Goal: Task Accomplishment & Management: Use online tool/utility

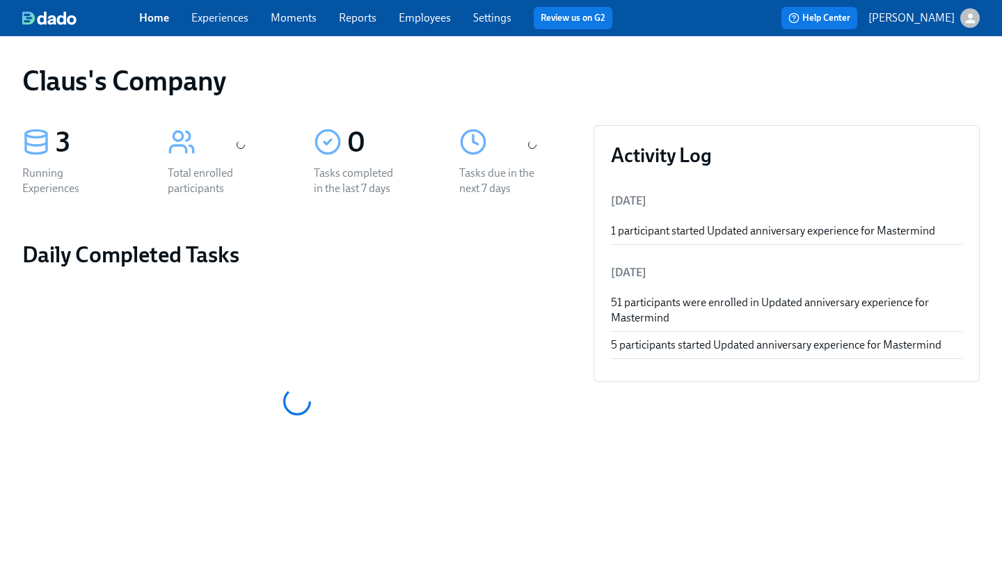
click at [974, 22] on icon "button" at bounding box center [970, 18] width 10 height 10
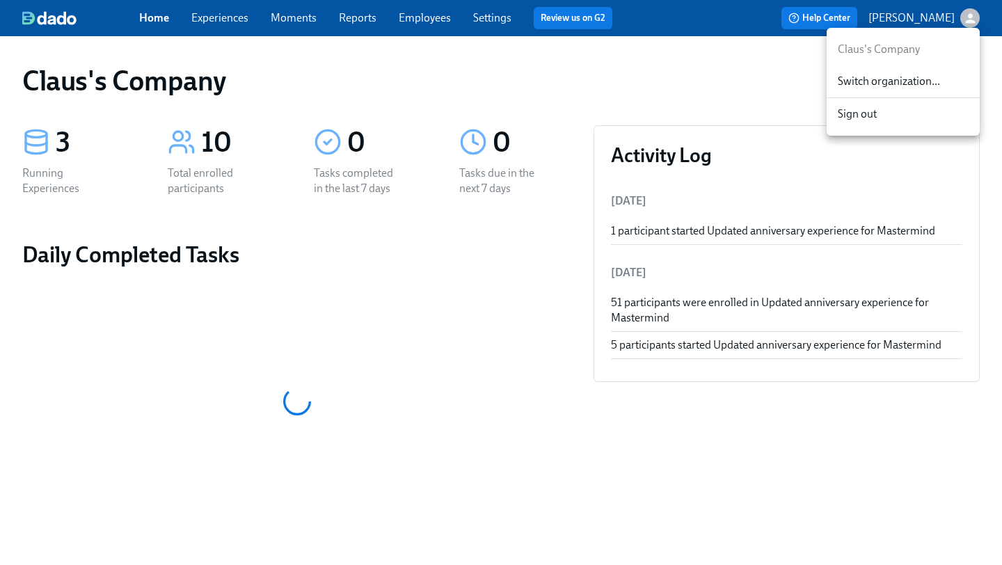
click at [906, 86] on span "Switch organization..." at bounding box center [902, 81] width 131 height 15
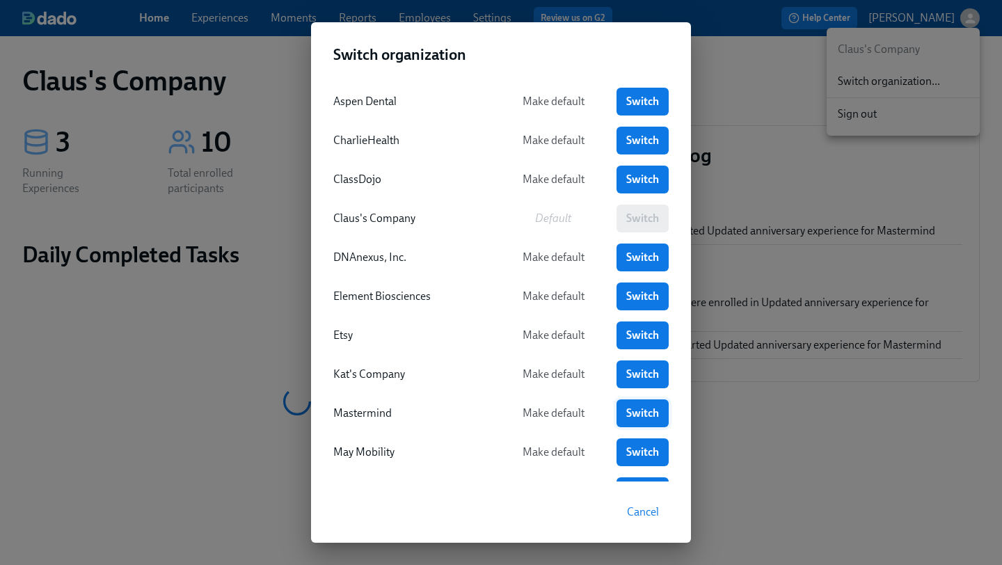
click at [616, 412] on link "Switch" at bounding box center [642, 413] width 52 height 28
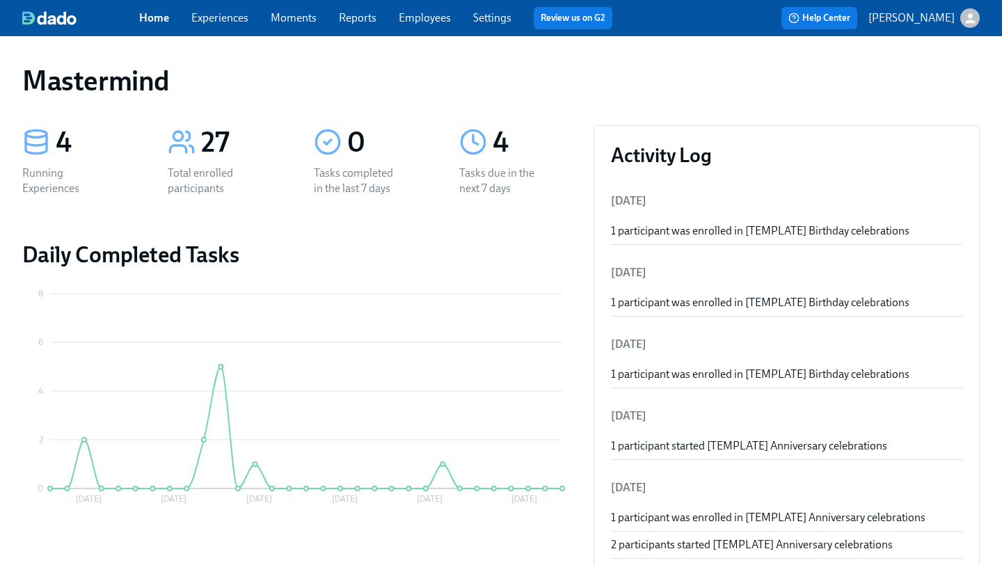
click at [221, 19] on link "Experiences" at bounding box center [219, 17] width 57 height 13
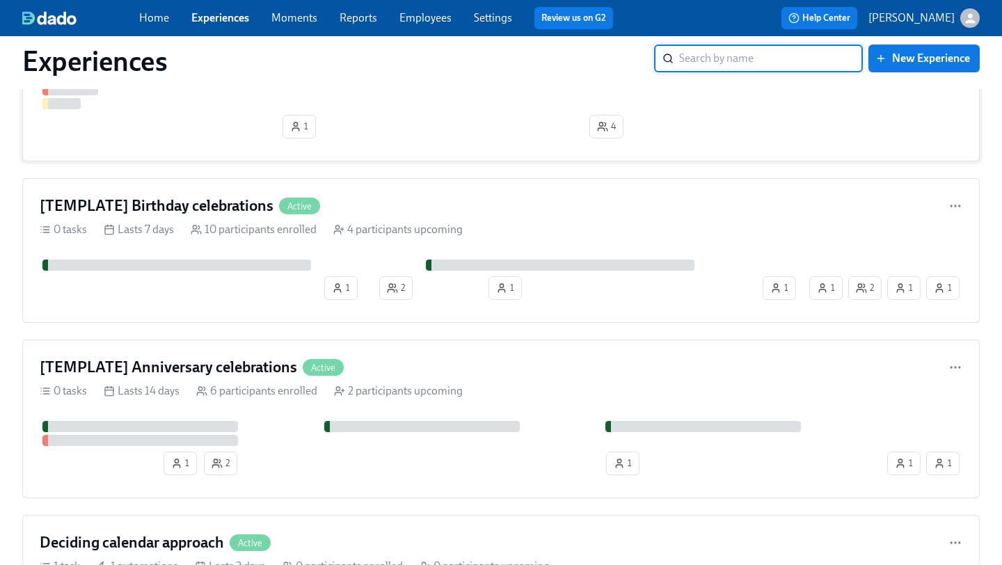
scroll to position [147, 0]
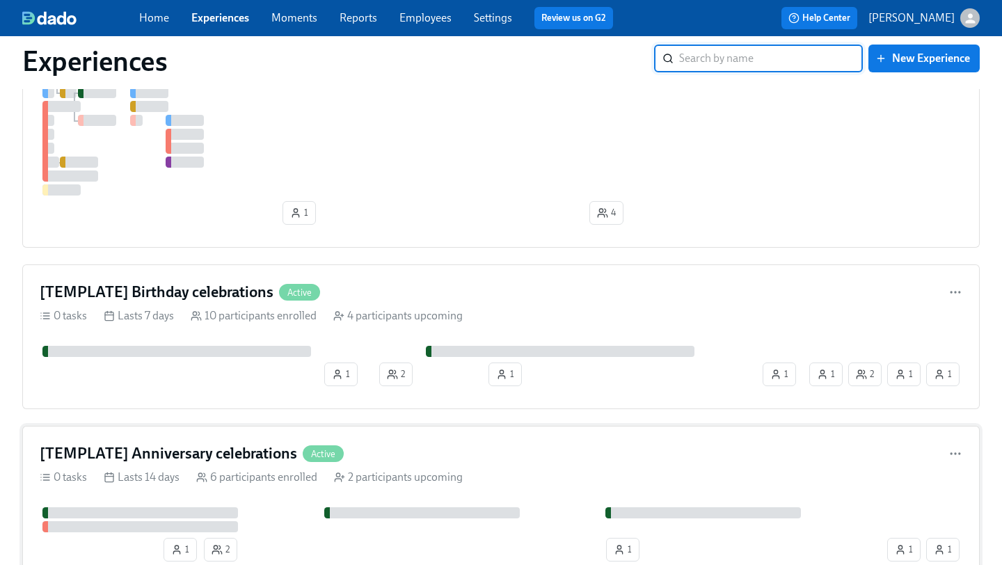
click at [248, 448] on h4 "[TEMPLATE] Anniversary celebrations" at bounding box center [168, 453] width 257 height 21
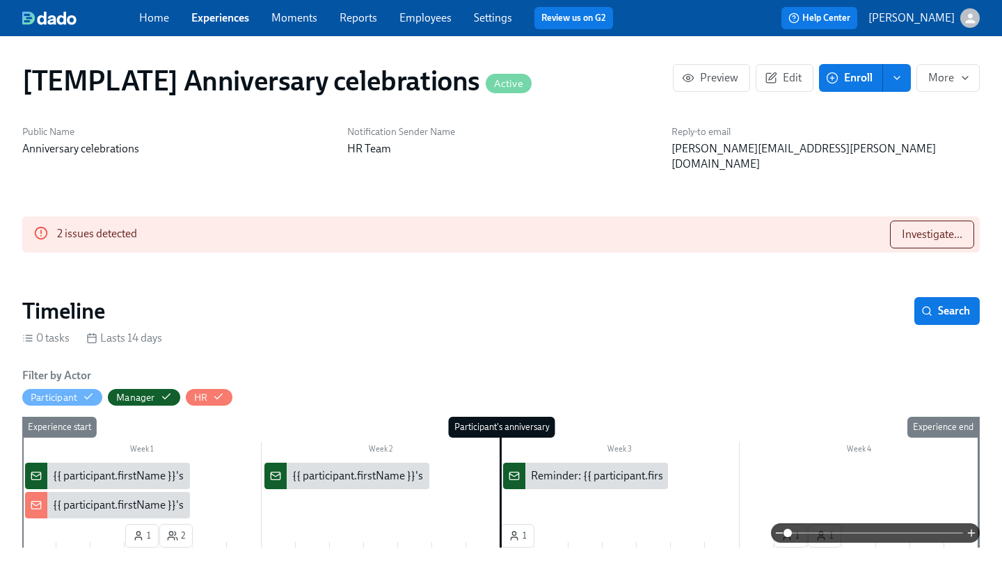
scroll to position [0, 1313]
click at [913, 227] on span "Investigate..." at bounding box center [931, 234] width 61 height 14
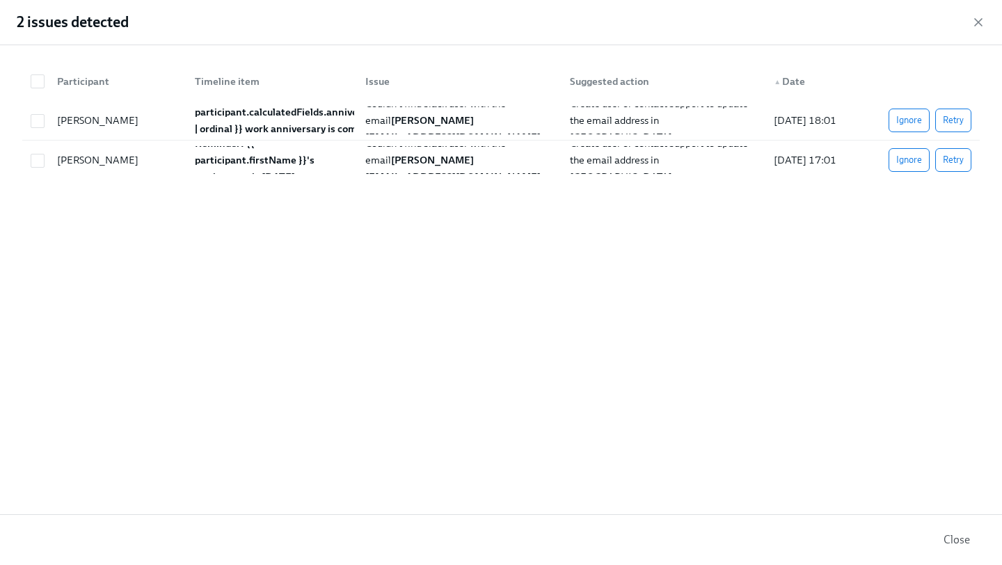
click at [984, 13] on div "2 issues detected" at bounding box center [501, 22] width 1002 height 45
click at [981, 17] on icon "button" at bounding box center [978, 22] width 14 height 14
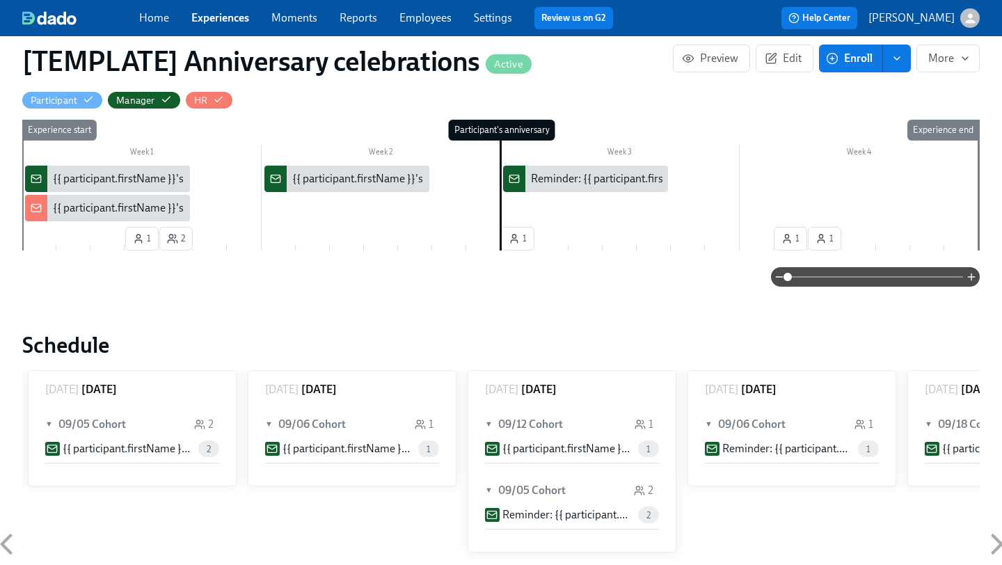
scroll to position [311, 0]
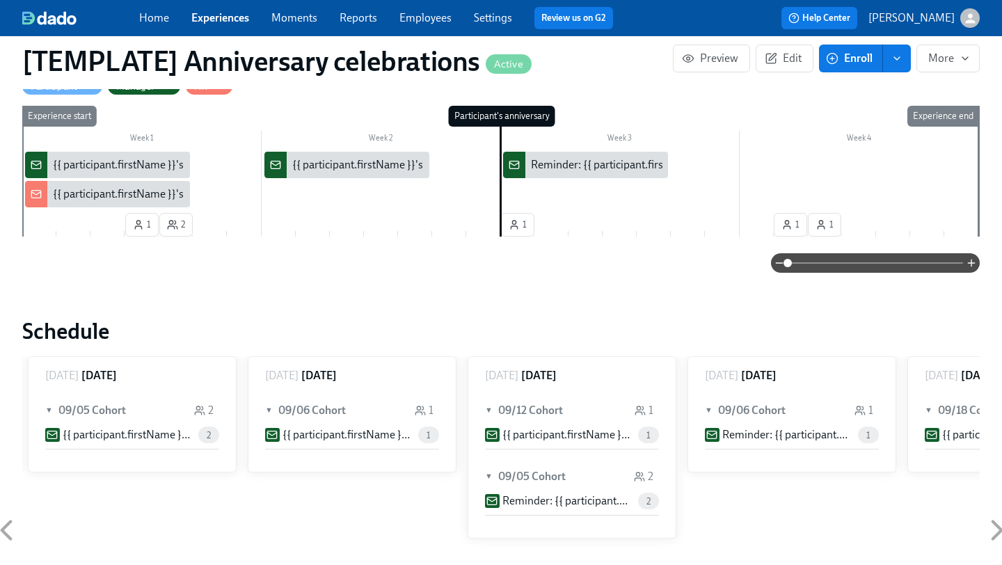
click at [149, 157] on div "{{ participant.firstName }}'s {{ participant.calculatedFields.anniversary.count…" at bounding box center [439, 164] width 773 height 15
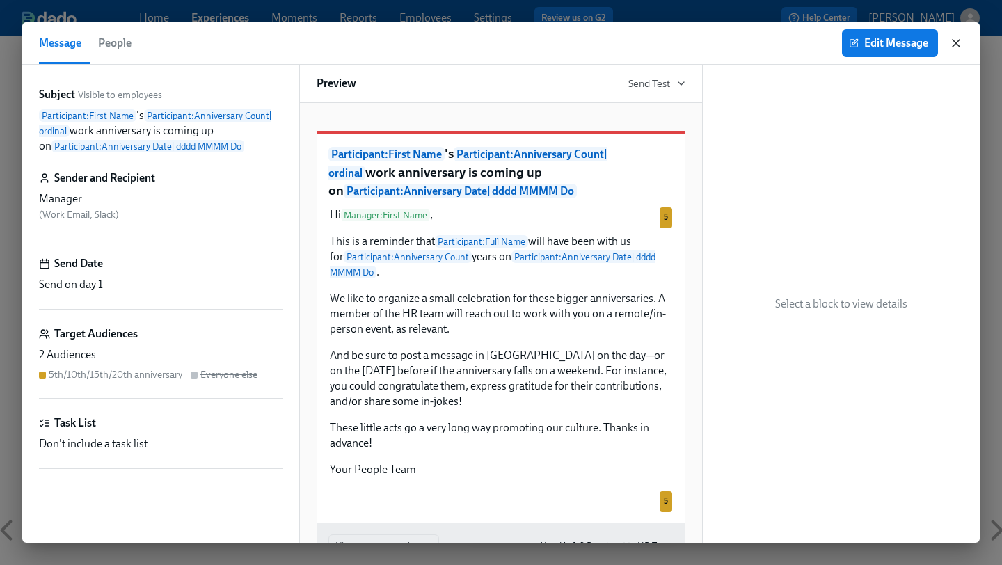
click at [959, 42] on icon "button" at bounding box center [956, 43] width 14 height 14
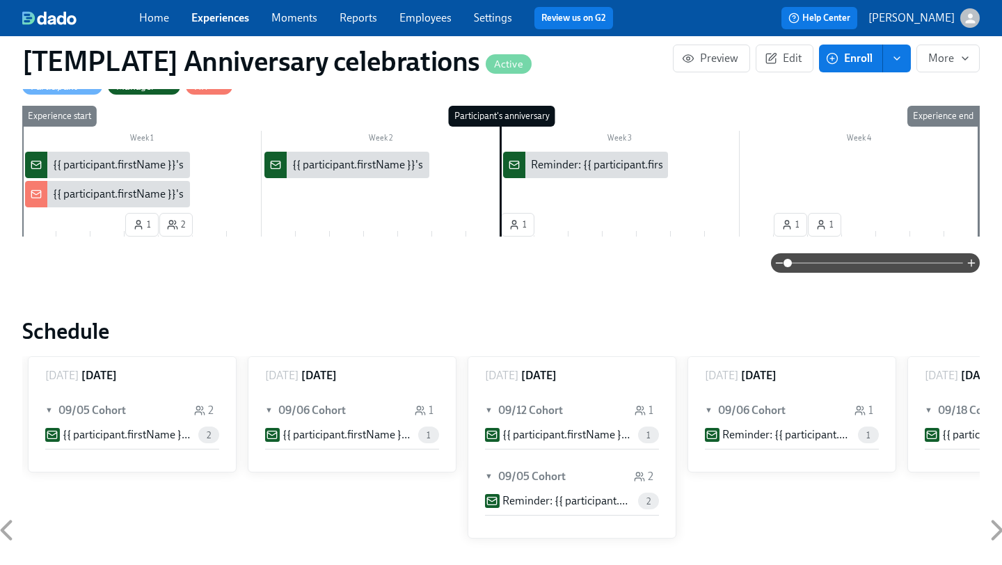
click at [99, 186] on div "{{ participant.firstName }}'s {{ participant.calculatedFields.anniversary.count…" at bounding box center [439, 193] width 773 height 15
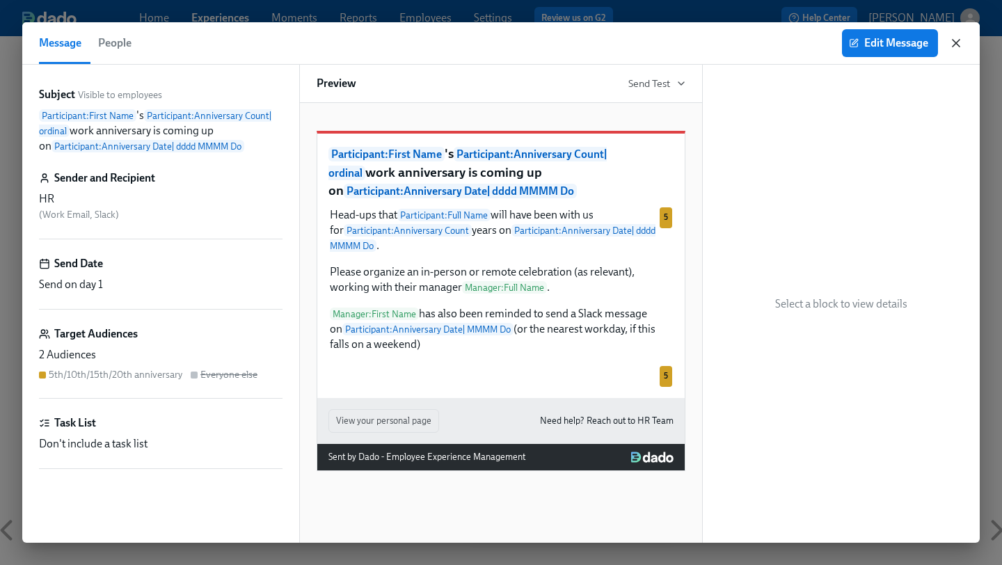
click at [954, 37] on icon "button" at bounding box center [956, 43] width 14 height 14
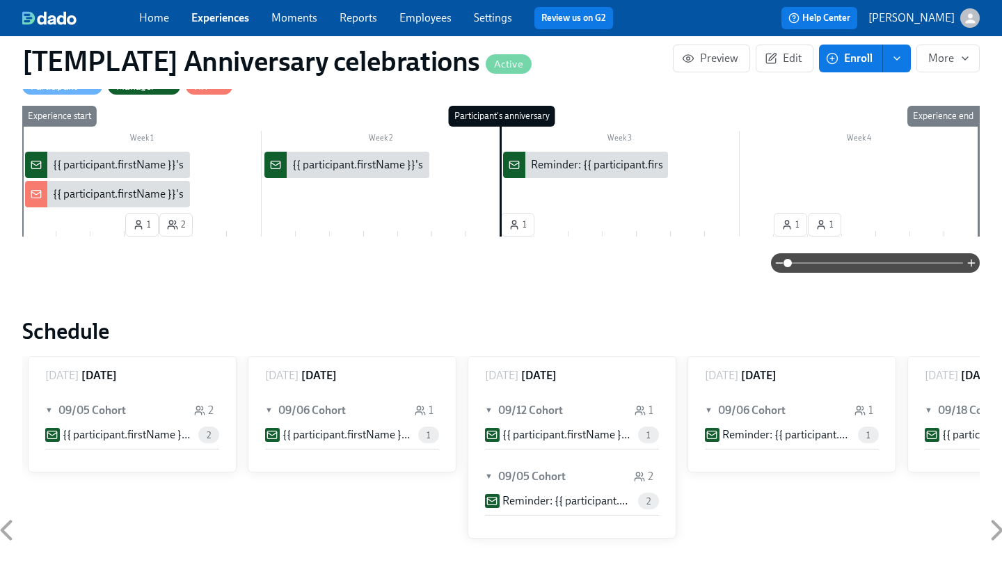
click at [362, 157] on div "{{ participant.firstName }}'s {{ participant.calculatedFields.anniversary.count…" at bounding box center [678, 164] width 773 height 15
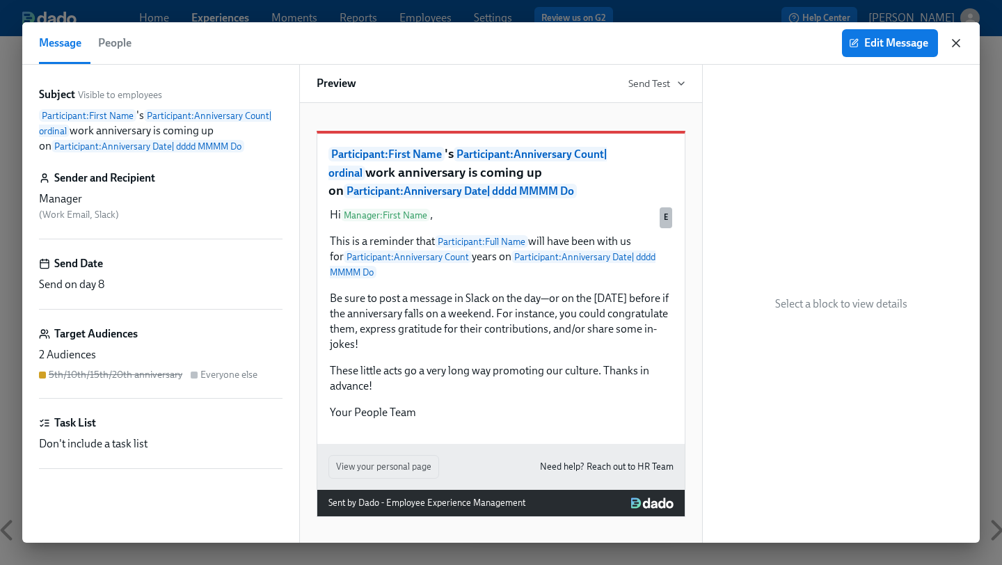
click at [954, 44] on icon "button" at bounding box center [956, 43] width 14 height 14
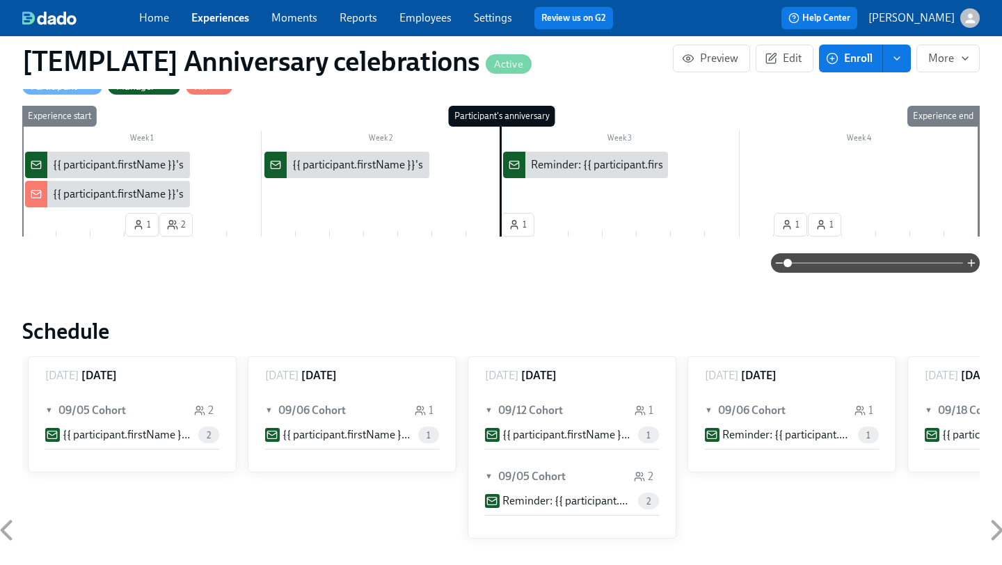
click at [577, 157] on div "Reminder: {{ participant.firstName }}'s anniversary is [DATE]" at bounding box center [673, 164] width 285 height 15
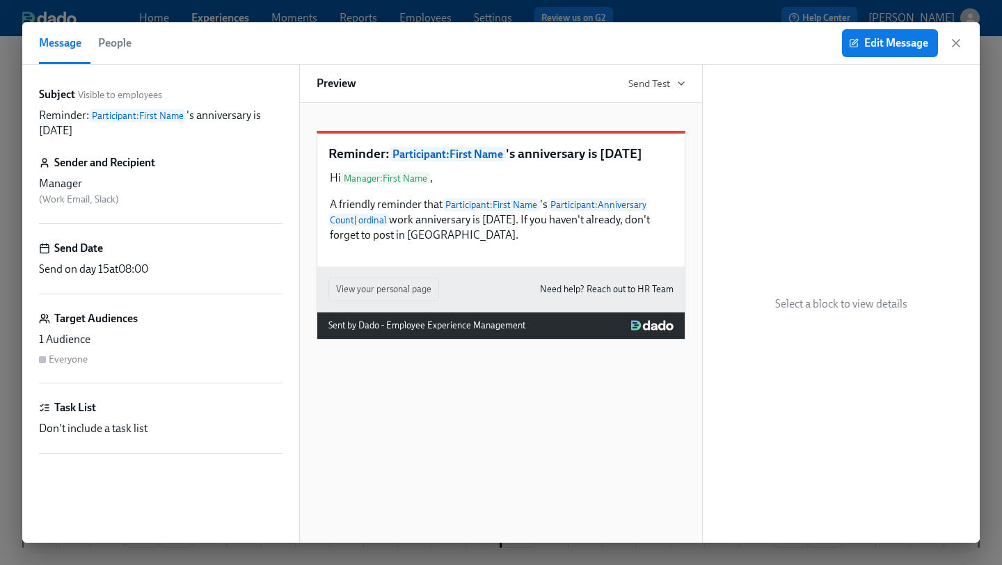
scroll to position [0, 1313]
click at [954, 40] on icon "button" at bounding box center [956, 43] width 14 height 14
